Goal: Task Accomplishment & Management: Manage account settings

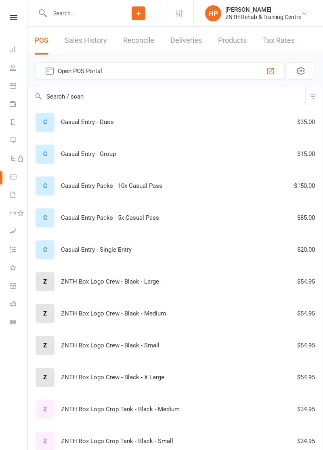
select select "50"
click at [14, 71] on icon at bounding box center [13, 67] width 6 height 6
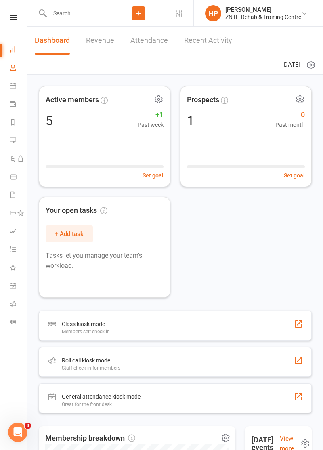
click at [14, 71] on icon at bounding box center [13, 67] width 6 height 6
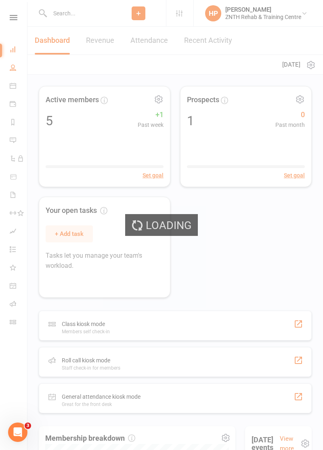
select select "50"
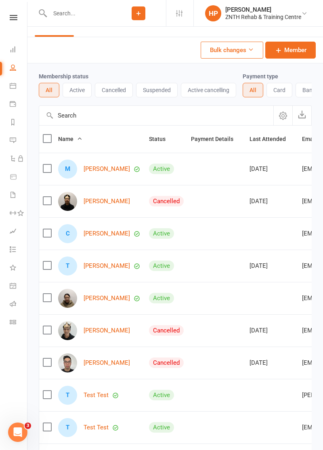
scroll to position [21, 0]
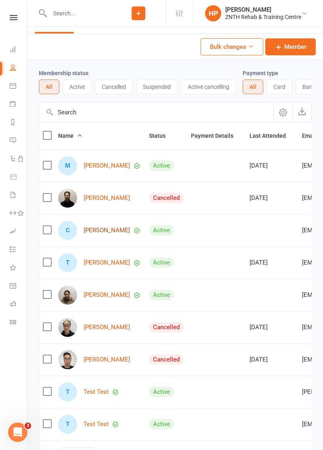
click at [130, 234] on link "Christina Hantzinikolas" at bounding box center [107, 230] width 46 height 7
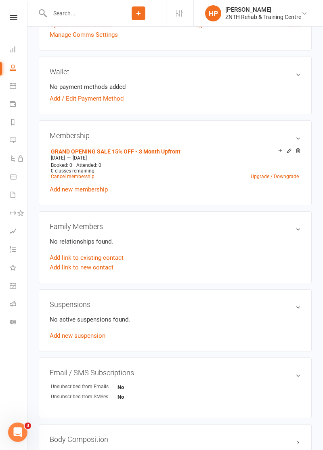
scroll to position [210, 0]
click at [163, 154] on link "GRAND OPENING SALE 15% OFF - 3 Month Upfront" at bounding box center [116, 151] width 130 height 6
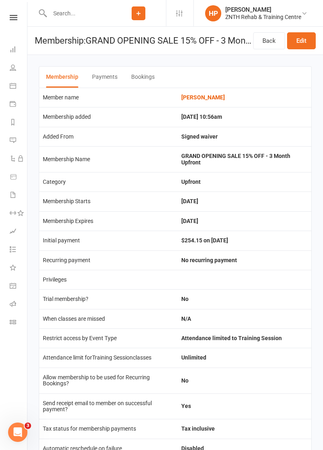
click at [118, 81] on button "Payments" at bounding box center [104, 77] width 25 height 21
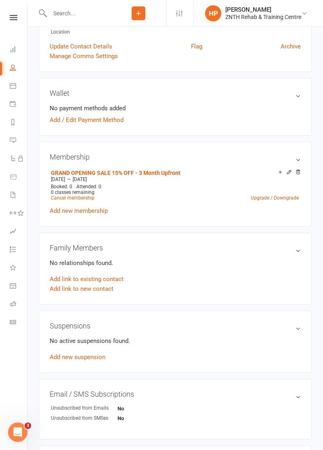
scroll to position [189, 0]
click at [153, 176] on link "GRAND OPENING SALE 15% OFF - 3 Month Upfront" at bounding box center [116, 172] width 130 height 6
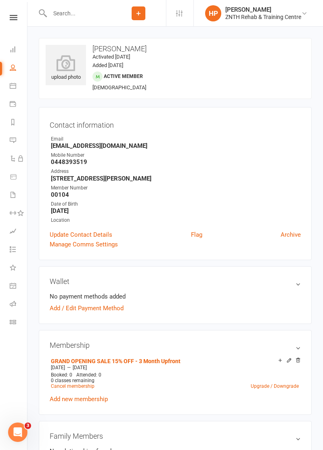
click at [61, 78] on div "upload photo" at bounding box center [66, 68] width 40 height 27
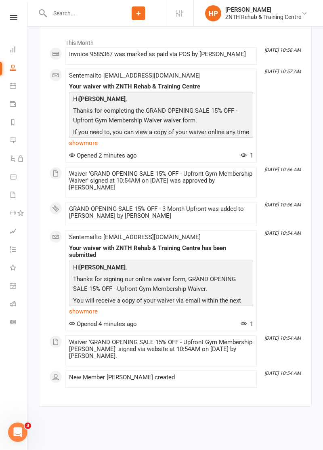
scroll to position [970, 0]
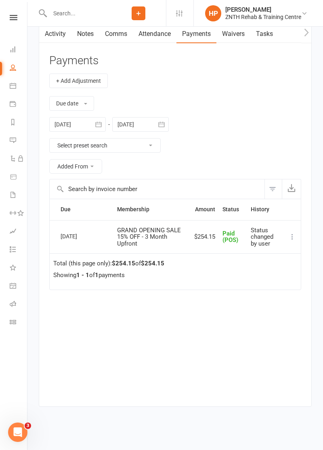
scroll to position [1002, 0]
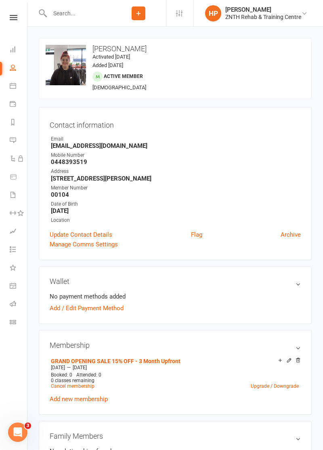
click at [13, 71] on icon at bounding box center [13, 67] width 6 height 6
select select "50"
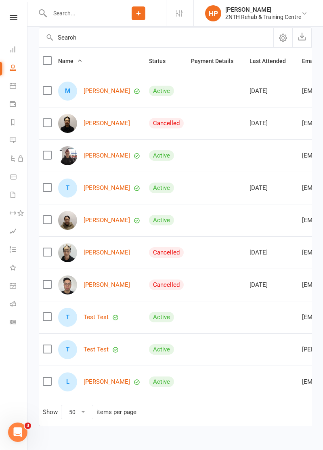
scroll to position [103, 0]
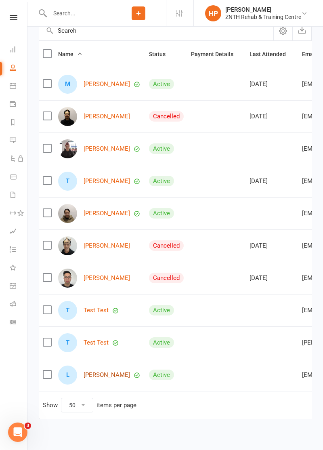
click at [113, 379] on link "Lauren Zavan" at bounding box center [107, 375] width 46 height 7
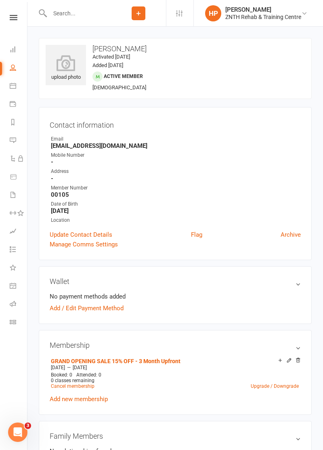
click at [74, 71] on icon at bounding box center [66, 63] width 40 height 16
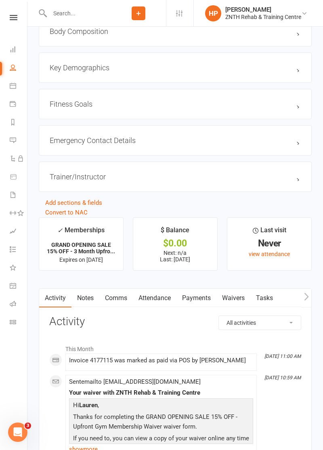
scroll to position [619, 0]
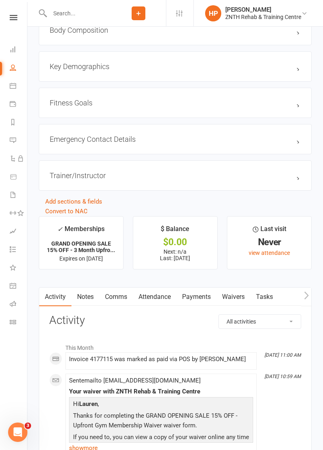
click at [13, 69] on icon at bounding box center [13, 67] width 6 height 6
select select "50"
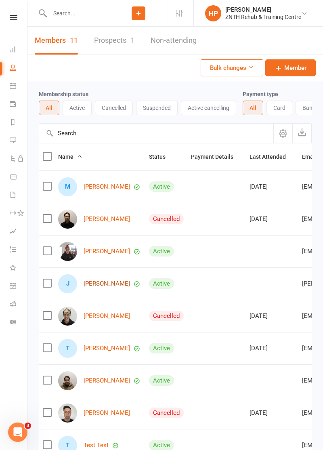
click at [126, 287] on link "Johnston Mai" at bounding box center [107, 283] width 46 height 7
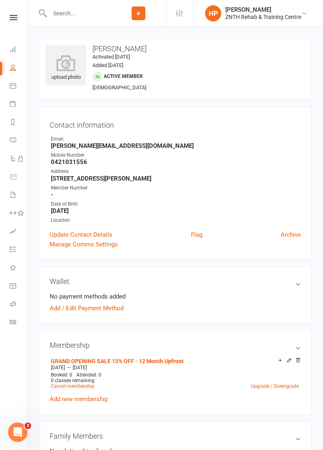
click at [112, 240] on link "Update Contact Details" at bounding box center [81, 235] width 63 height 10
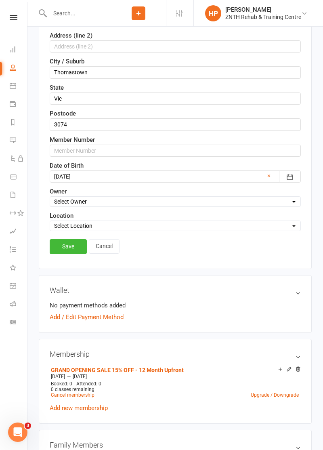
scroll to position [233, 0]
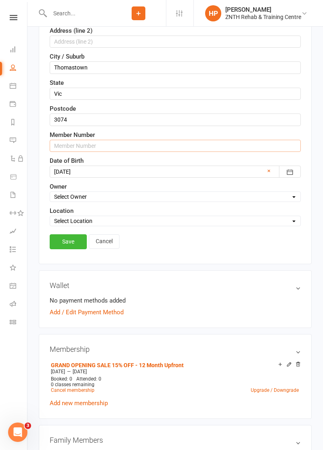
click at [196, 152] on input "text" at bounding box center [175, 146] width 251 height 12
type input "00100"
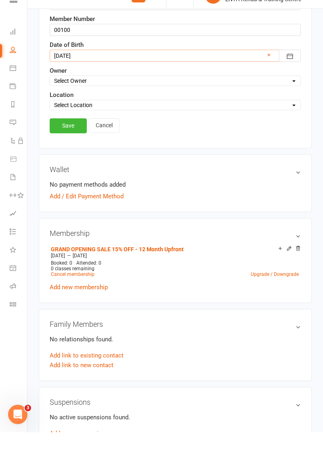
scroll to position [332, 0]
click at [69, 150] on link "Save" at bounding box center [68, 143] width 37 height 15
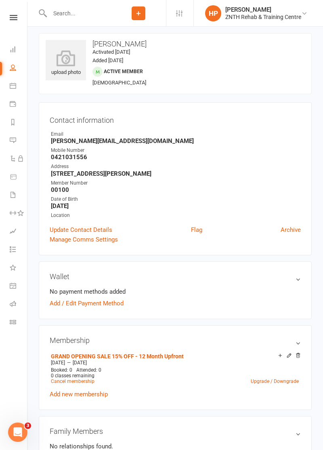
scroll to position [0, 0]
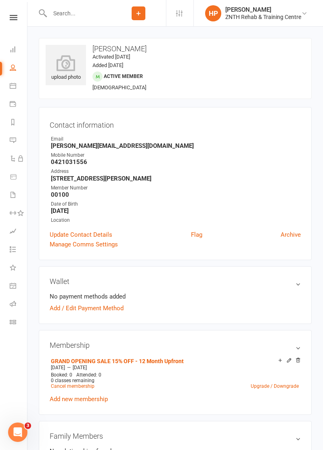
click at [68, 71] on icon at bounding box center [66, 63] width 40 height 16
